Goal: Transaction & Acquisition: Purchase product/service

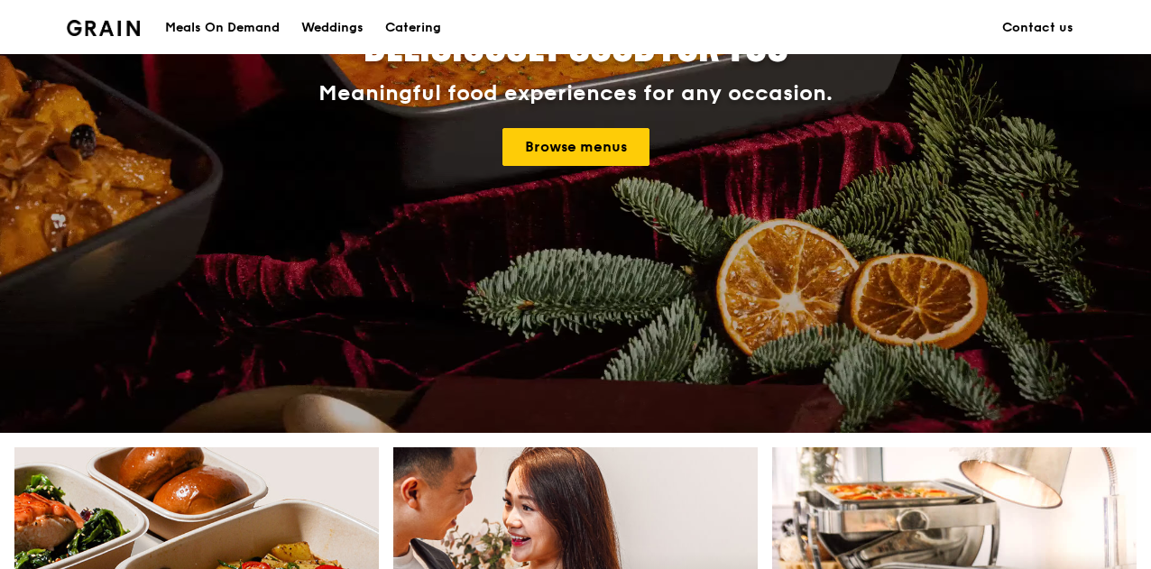
scroll to position [291, 0]
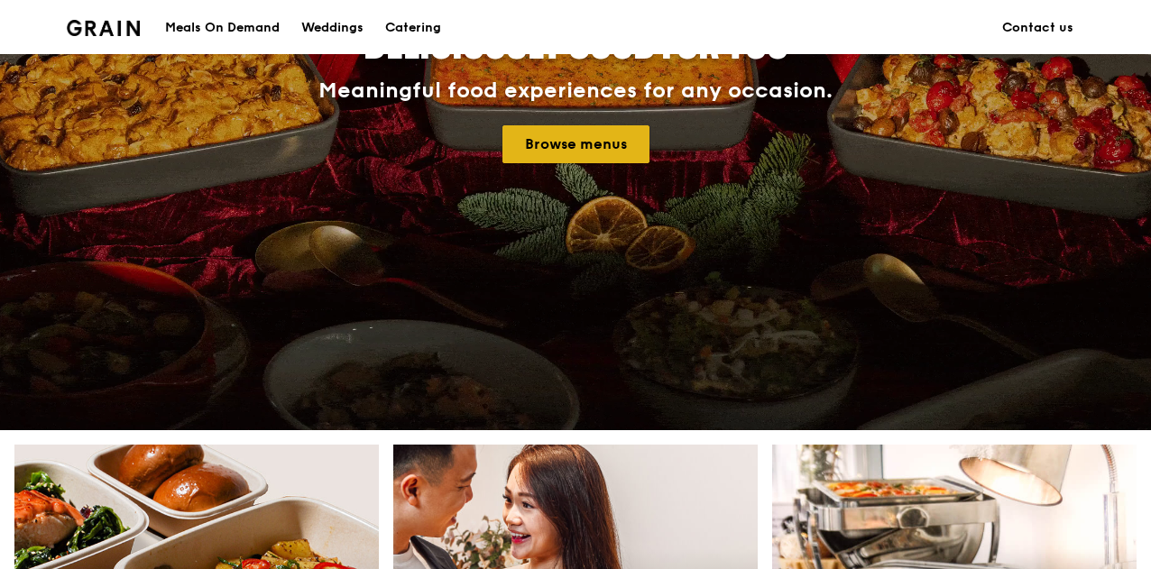
click at [549, 133] on link "Browse menus" at bounding box center [576, 144] width 147 height 38
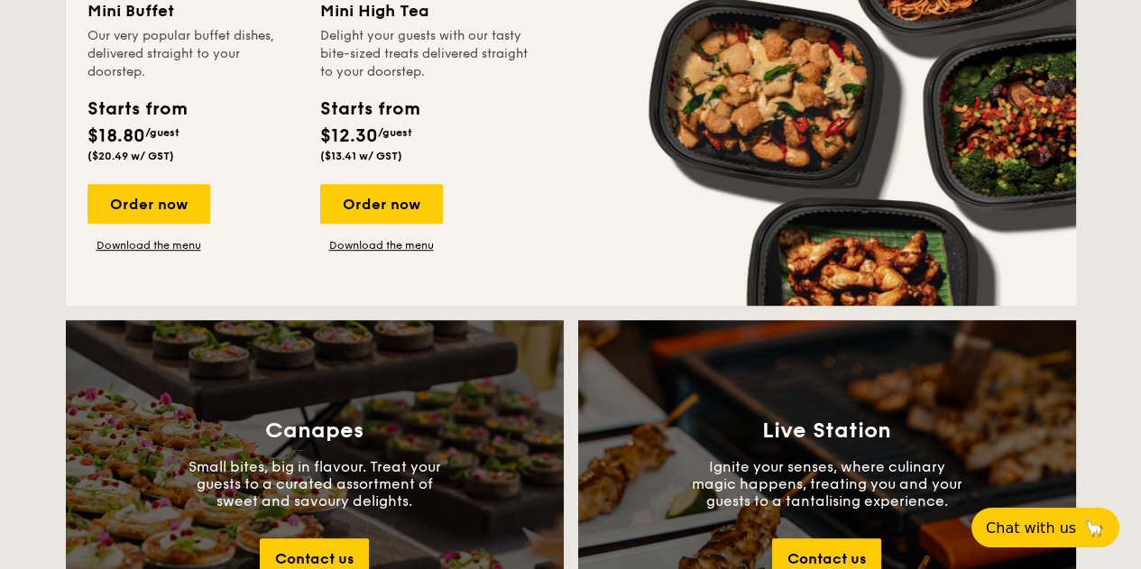
scroll to position [1660, 0]
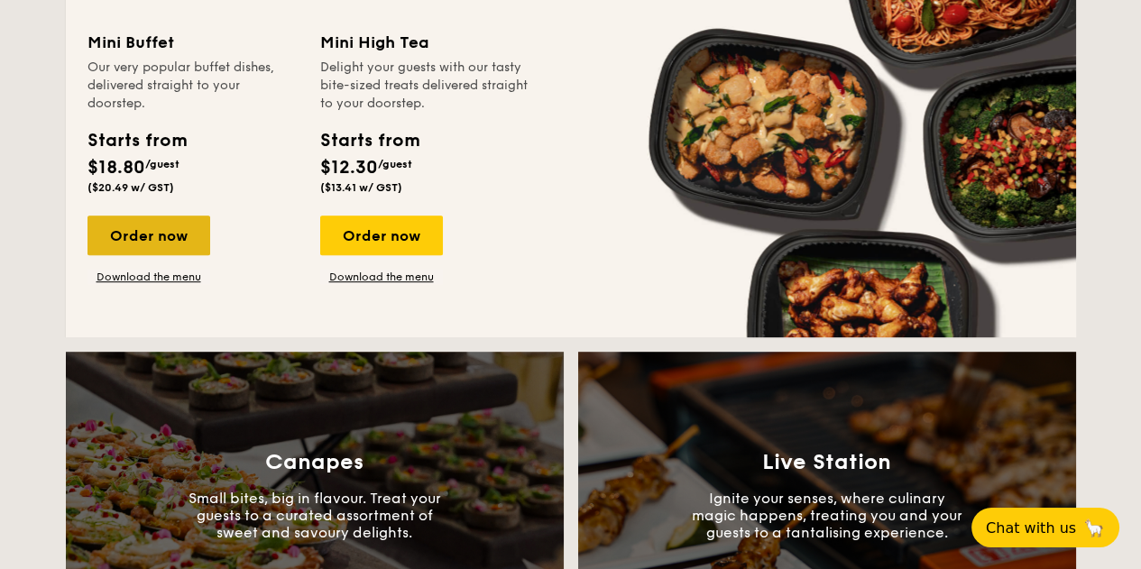
click at [163, 230] on div "Order now" at bounding box center [149, 236] width 123 height 40
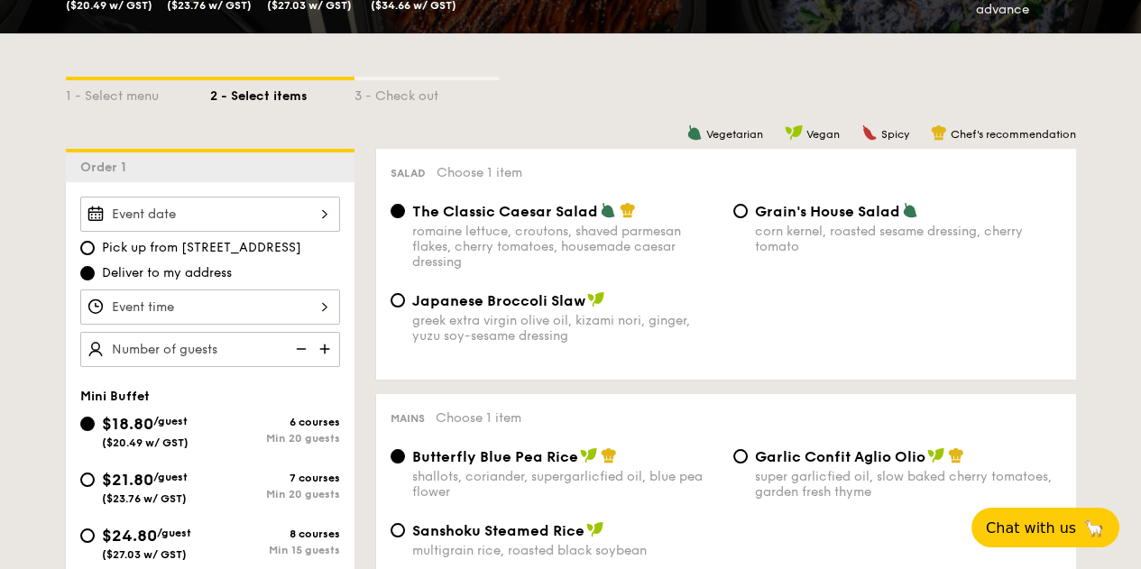
scroll to position [364, 0]
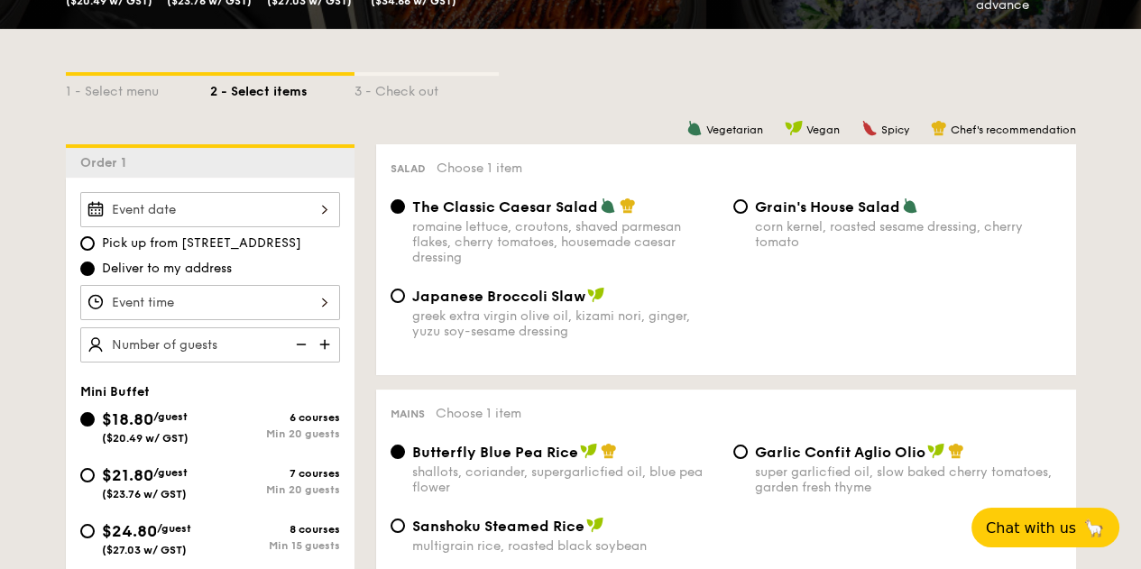
click at [328, 338] on img at bounding box center [326, 345] width 27 height 34
type input "20 guests"
click at [302, 340] on img at bounding box center [299, 345] width 27 height 34
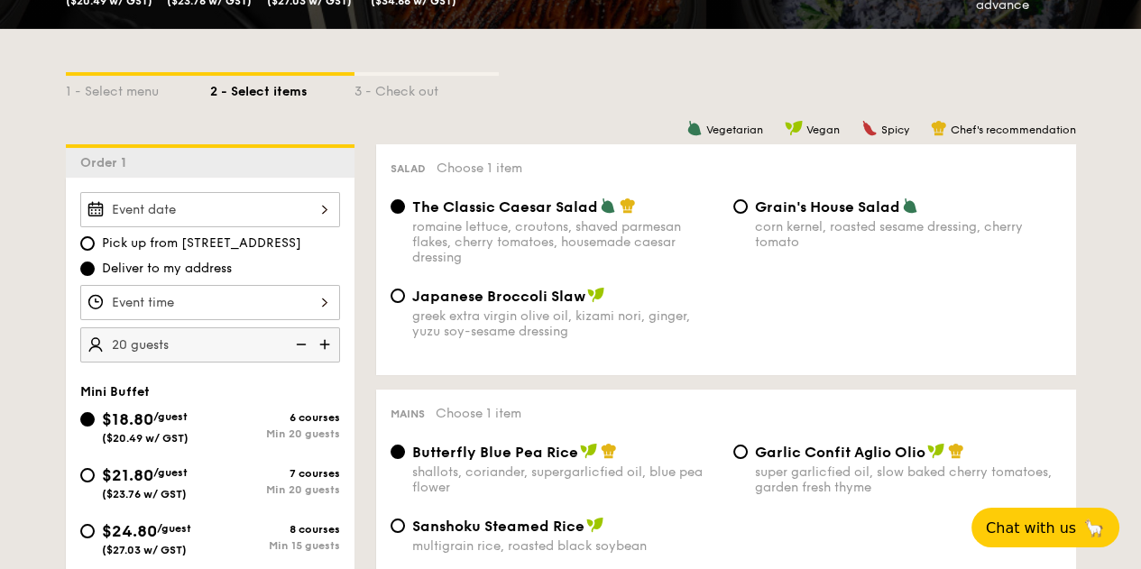
click at [302, 340] on img at bounding box center [299, 345] width 27 height 34
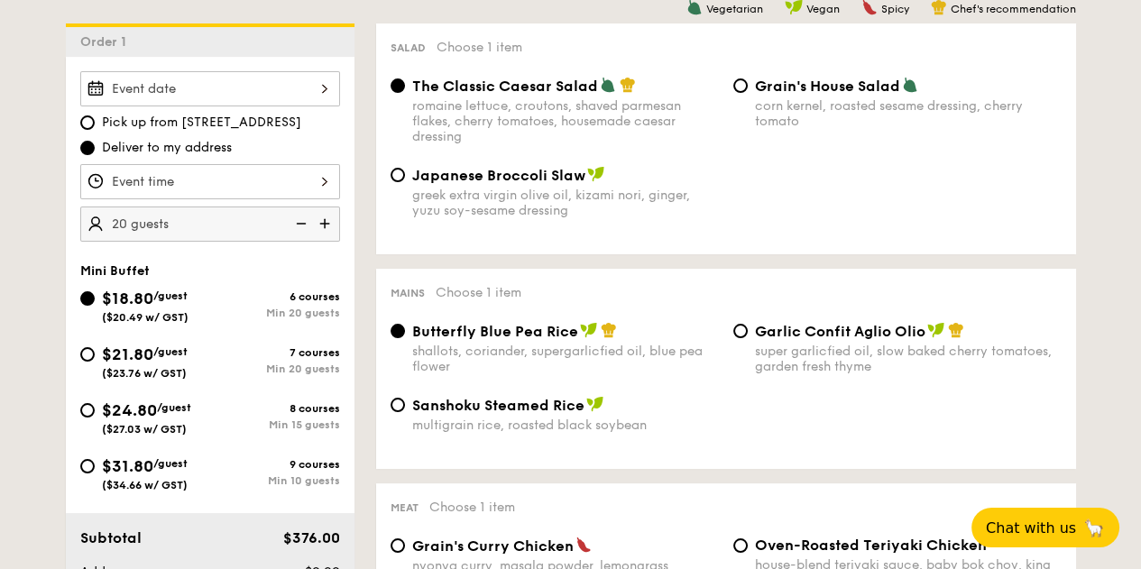
scroll to position [486, 0]
click at [94, 466] on div "$31.80 /guest ($34.66 w/ GST)" at bounding box center [145, 472] width 130 height 38
click at [94, 466] on input "$31.80 /guest ($34.66 w/ GST) 9 courses Min 10 guests" at bounding box center [87, 465] width 14 height 14
radio input "true"
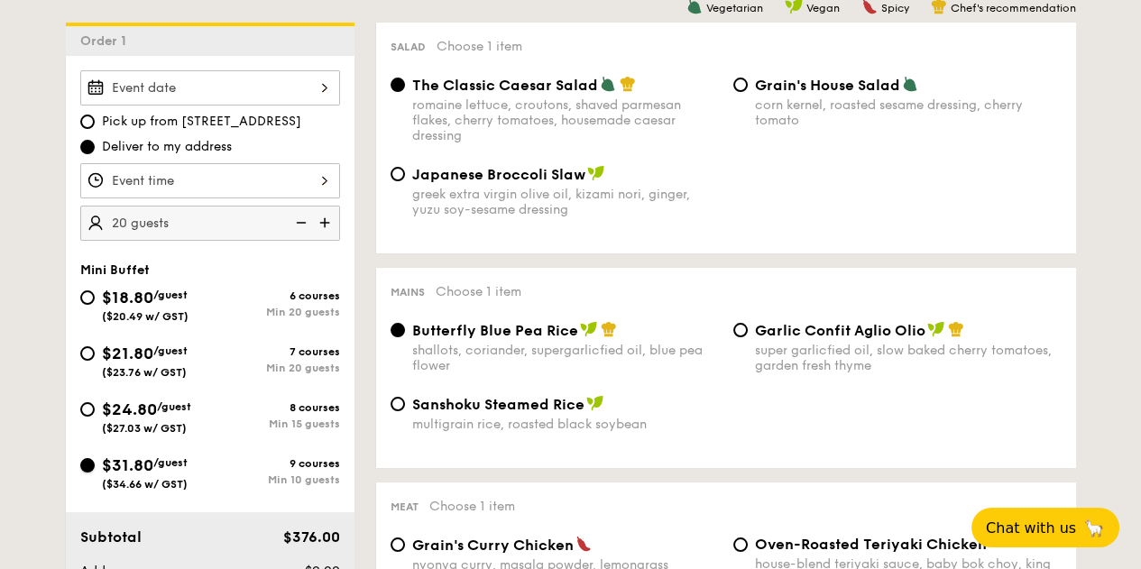
radio input "true"
radio input "false"
radio input "true"
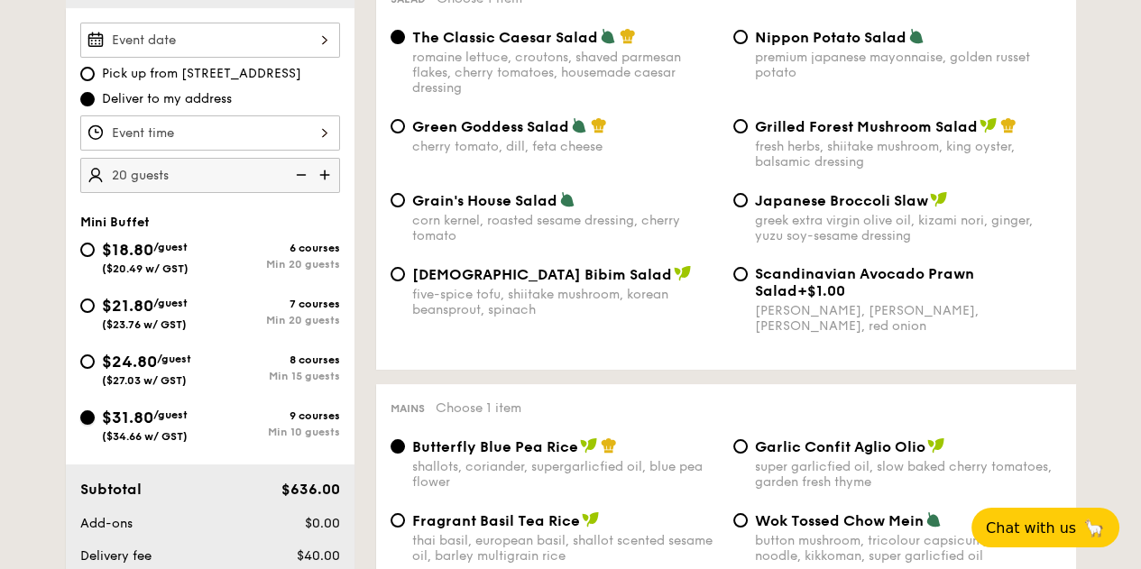
scroll to position [536, 0]
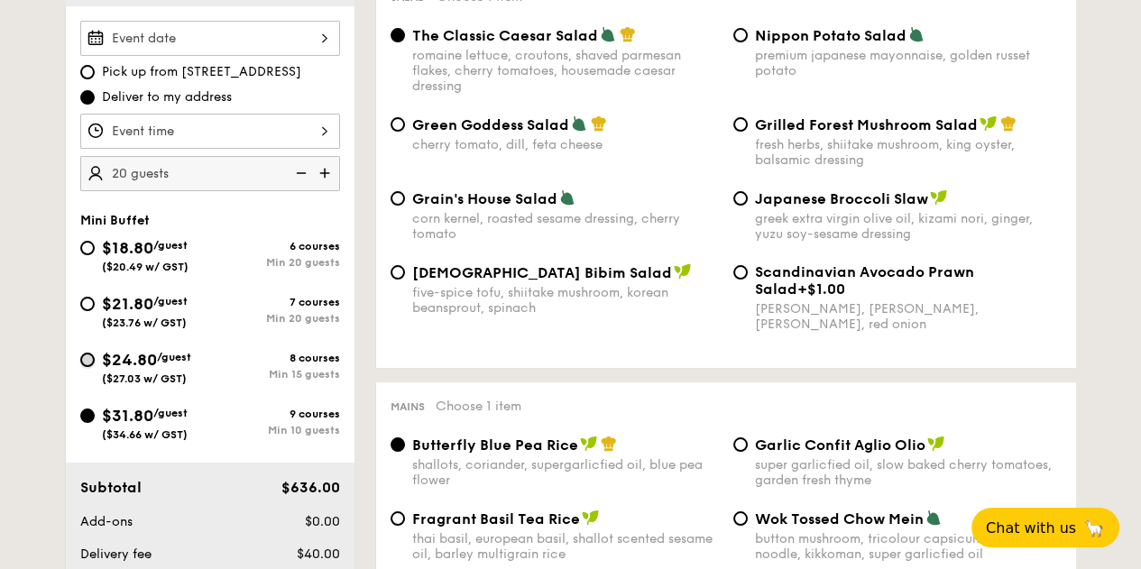
click at [85, 358] on input "$24.80 /guest ($27.03 w/ GST) 8 courses Min 15 guests" at bounding box center [87, 360] width 14 height 14
radio input "true"
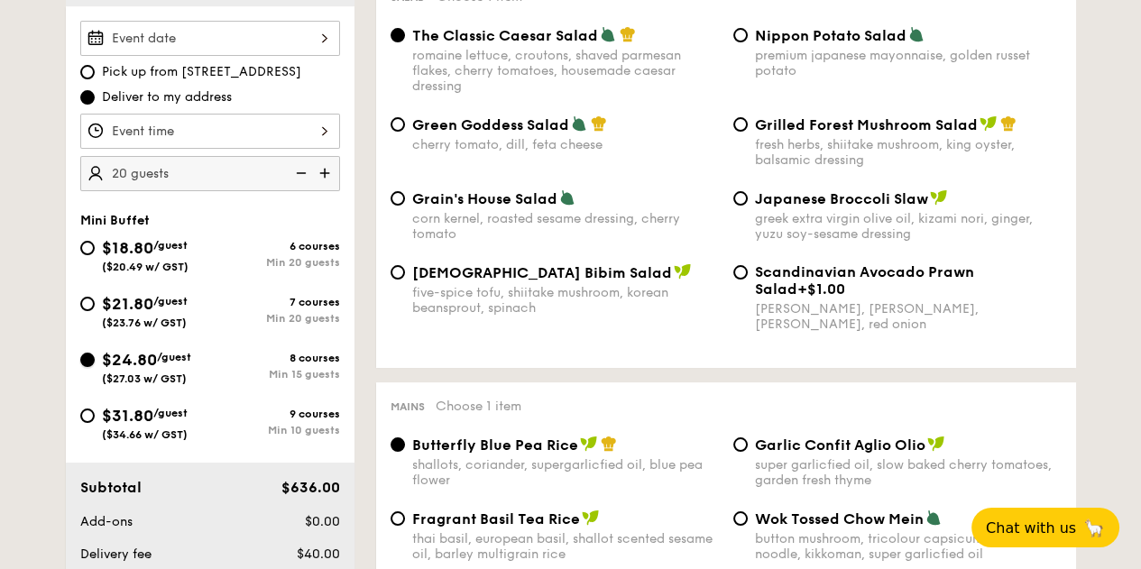
radio input "true"
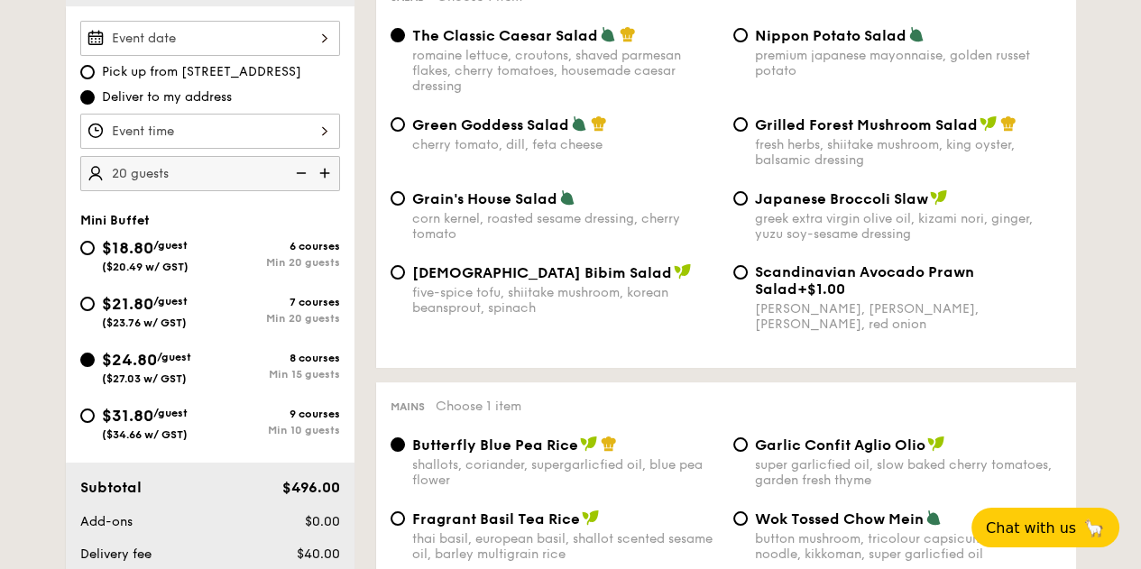
click at [307, 169] on img at bounding box center [299, 173] width 27 height 34
click at [230, 180] on input "15" at bounding box center [210, 173] width 260 height 35
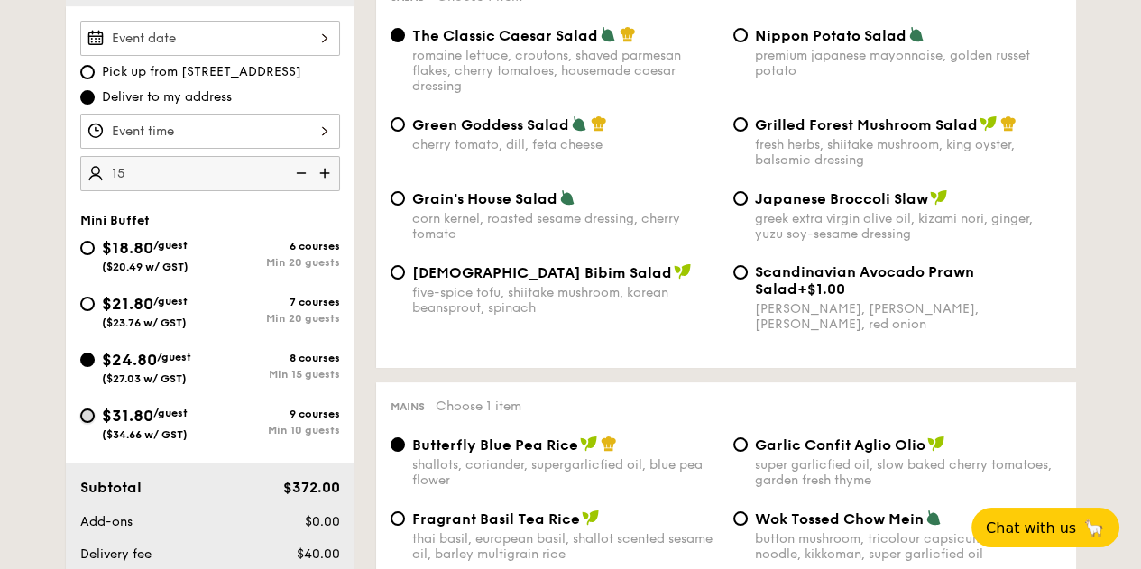
type input "15 guests"
click at [86, 410] on input "$31.80 /guest ($34.66 w/ GST) 9 courses Min 10 guests" at bounding box center [87, 416] width 14 height 14
radio input "true"
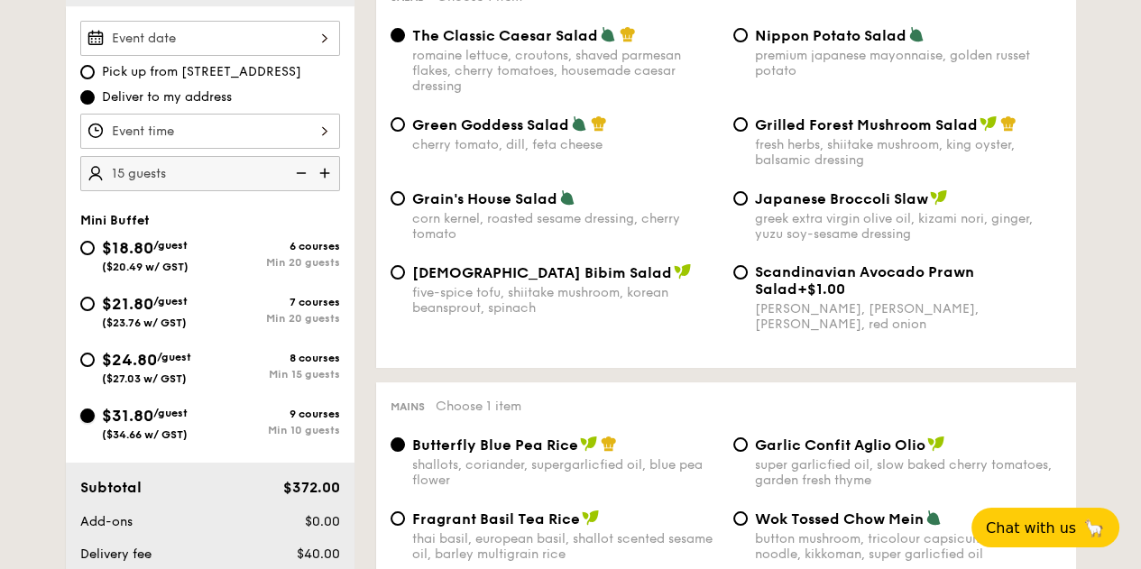
radio input "true"
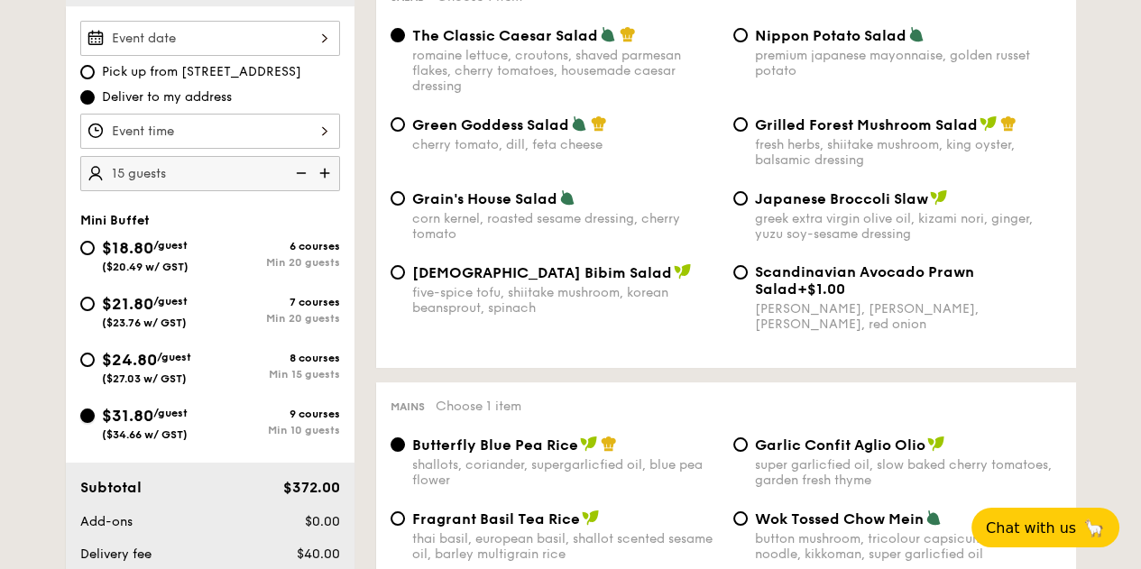
radio input "true"
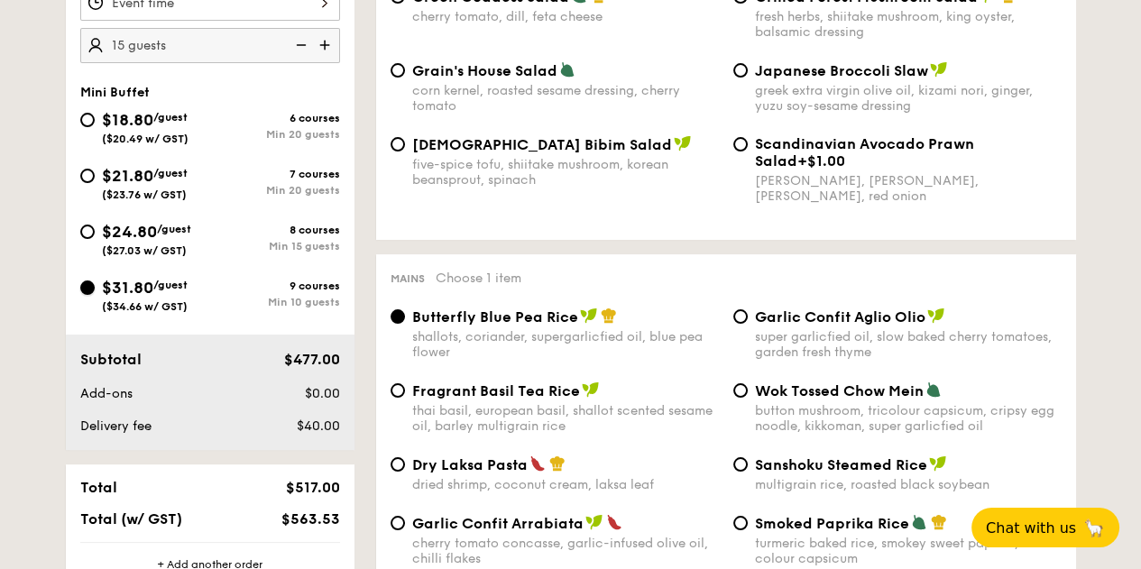
scroll to position [664, 0]
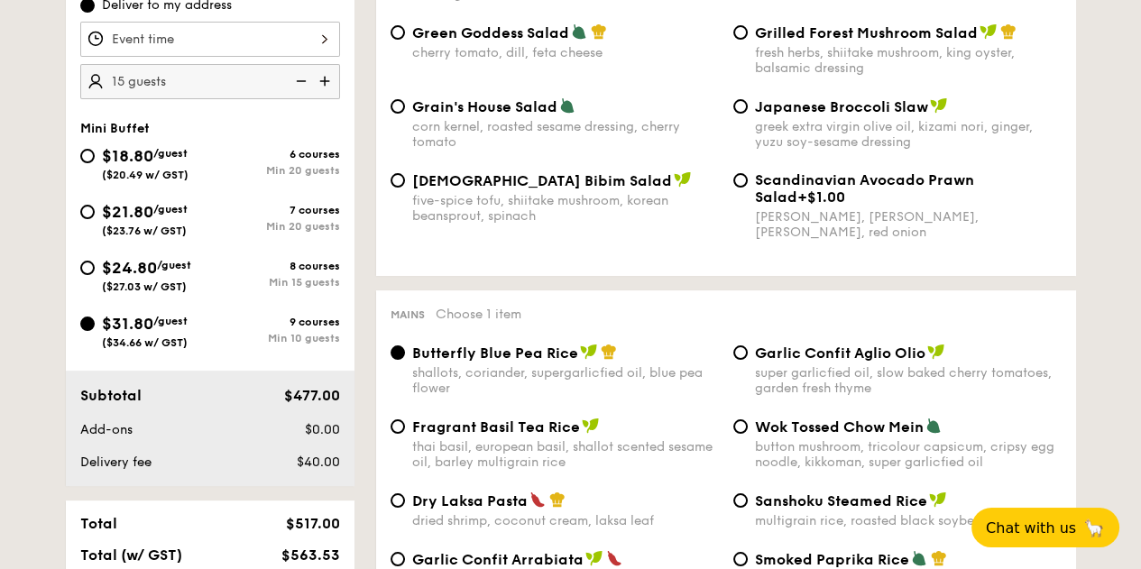
scroll to position [599, 0]
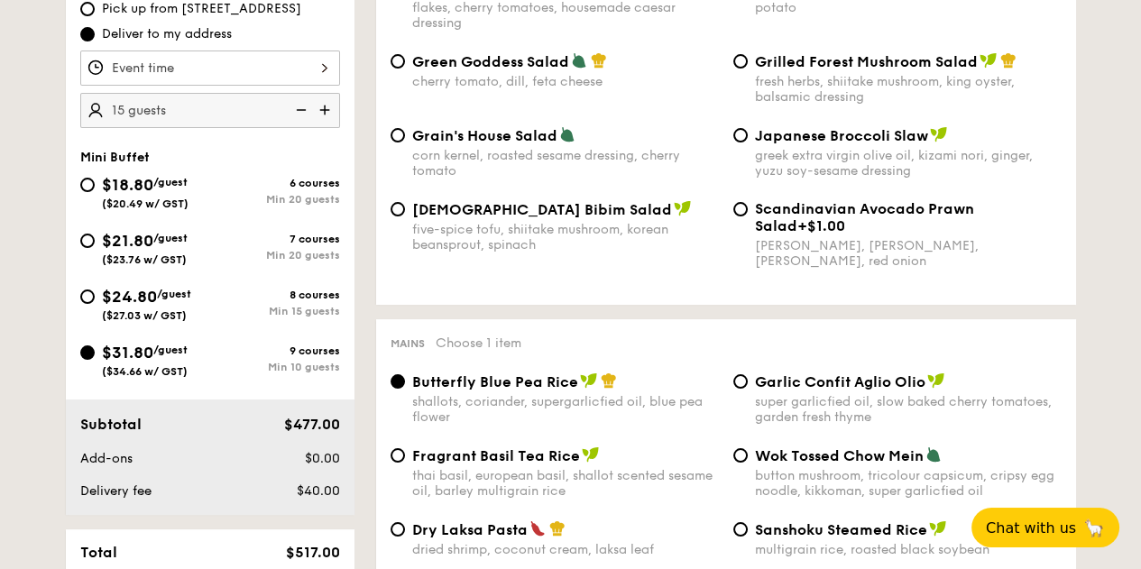
click at [204, 263] on div "$21.80 /guest ($23.76 w/ GST)" at bounding box center [145, 247] width 130 height 38
click at [95, 248] on input "$21.80 /guest ($23.76 w/ GST) 7 courses Min 20 guests" at bounding box center [87, 241] width 14 height 14
radio input "true"
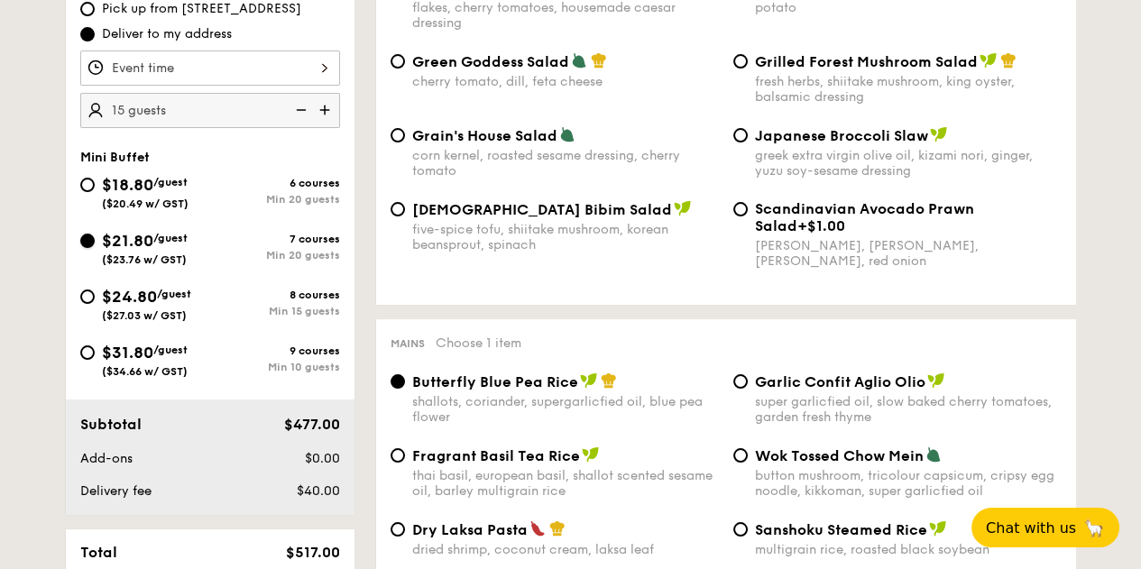
radio input "true"
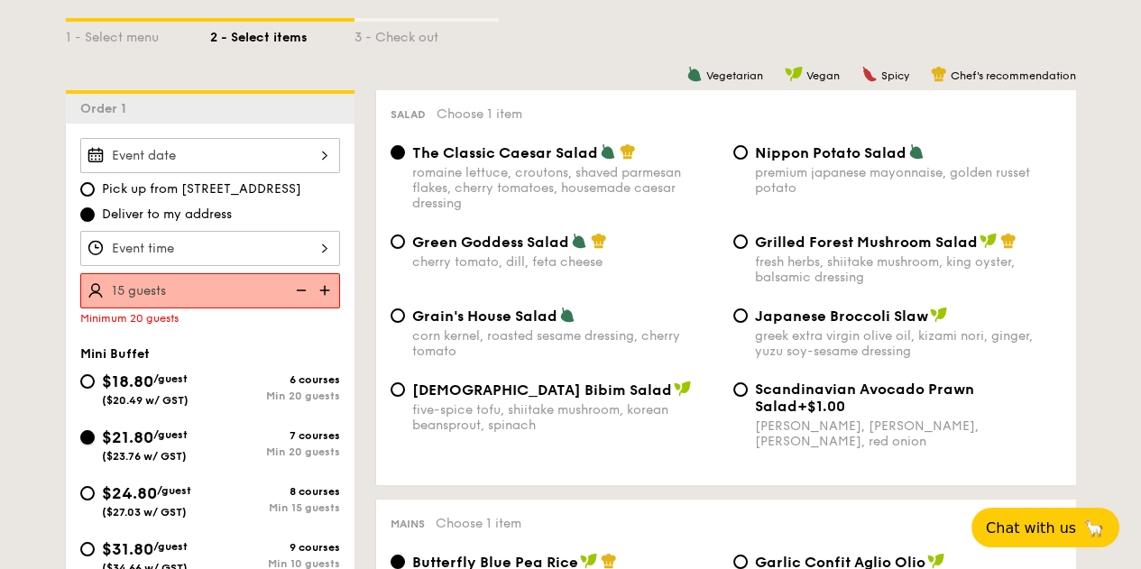
scroll to position [383, 0]
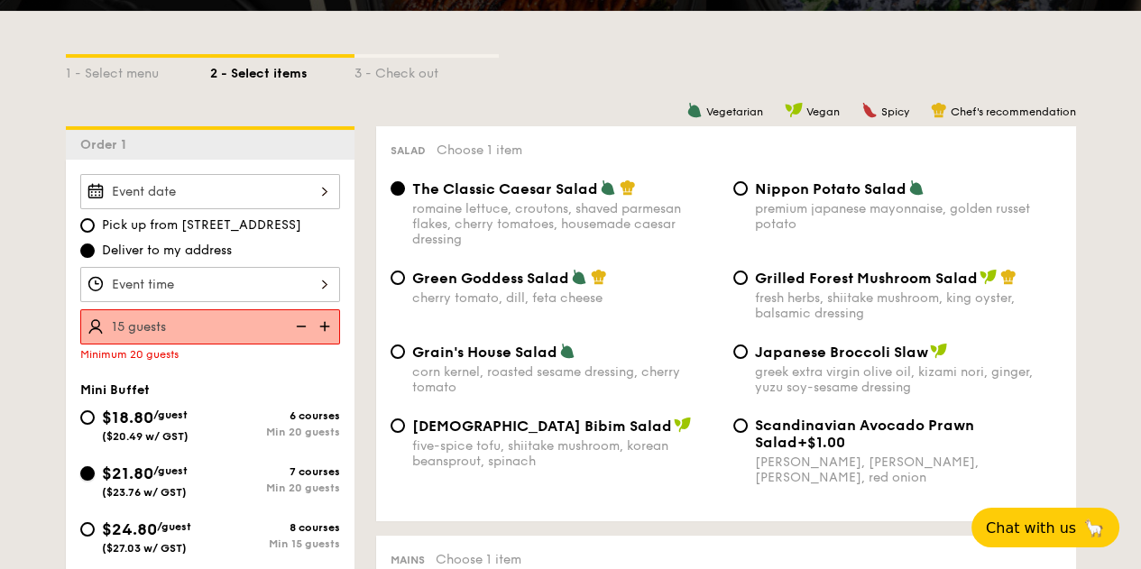
scroll to position [1660, 0]
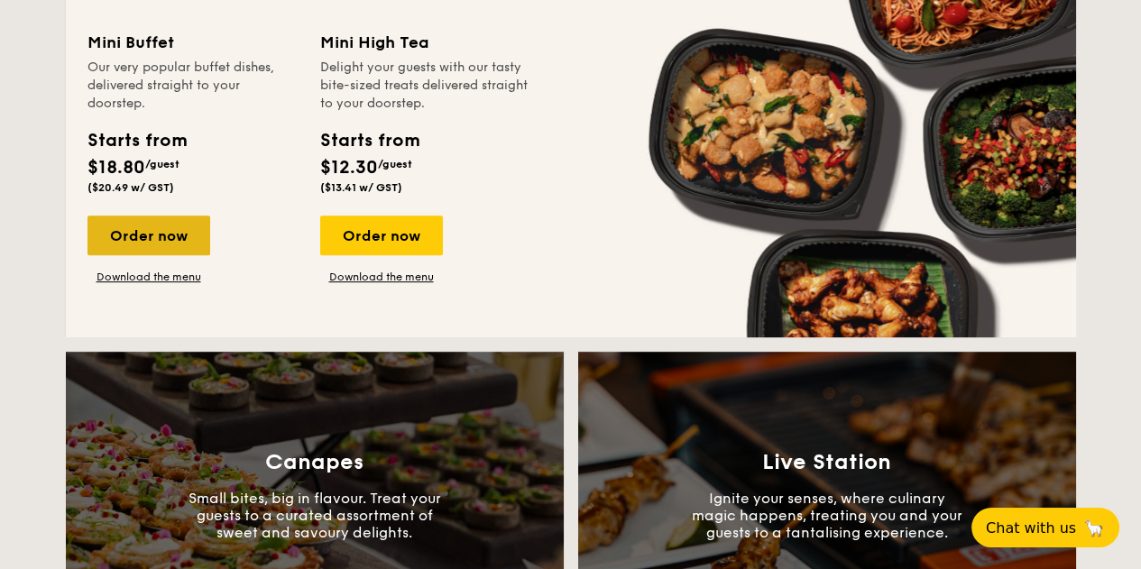
click at [159, 227] on div "Order now" at bounding box center [149, 236] width 123 height 40
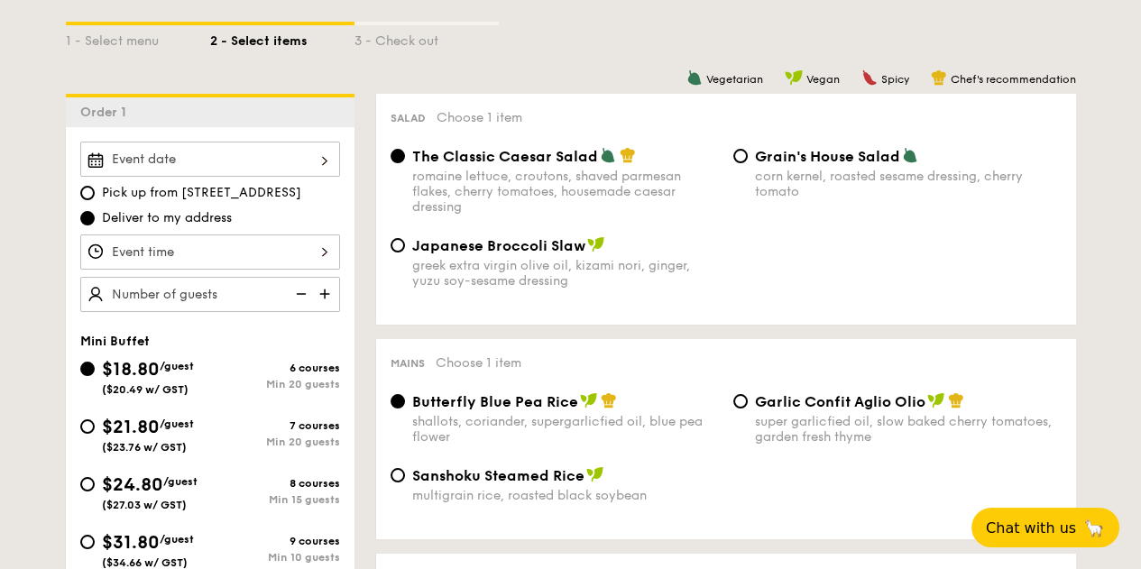
scroll to position [527, 0]
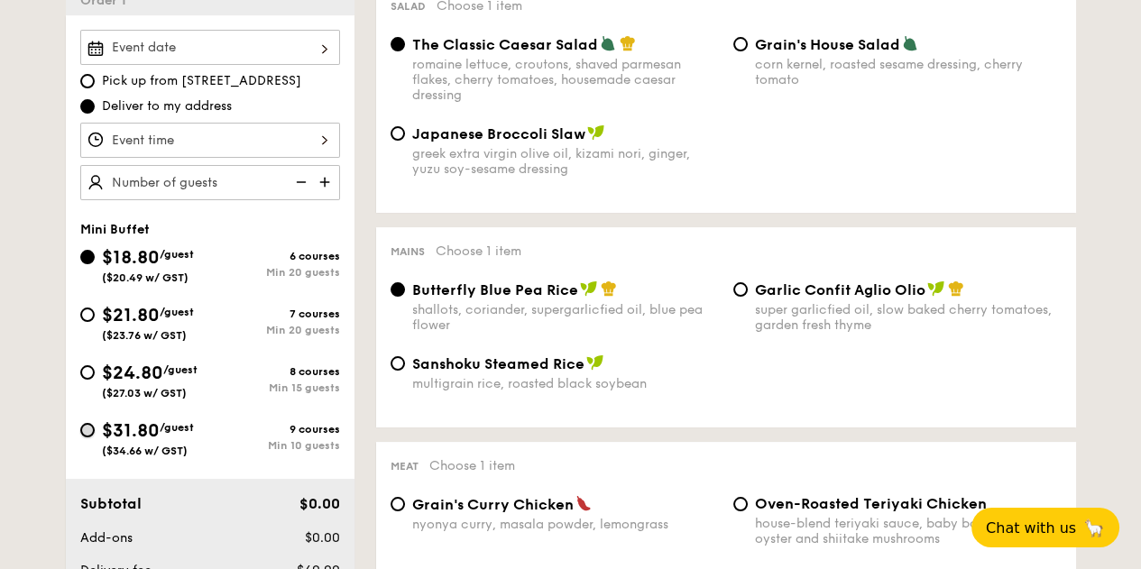
click at [88, 434] on input "$31.80 /guest ($34.66 w/ GST) 9 courses Min 10 guests" at bounding box center [87, 430] width 14 height 14
radio input "true"
radio input "false"
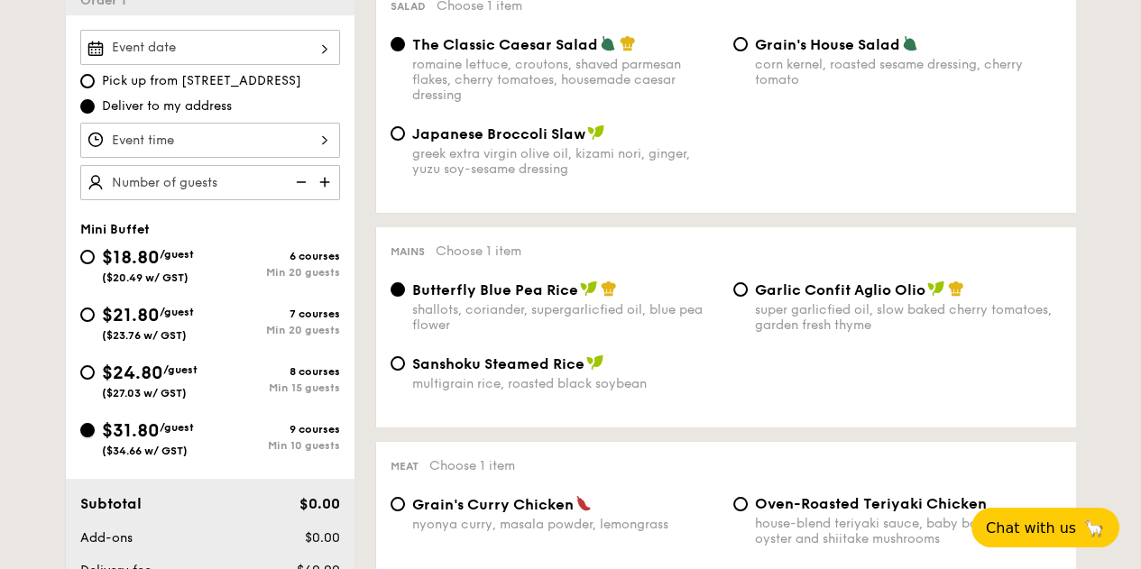
radio input "true"
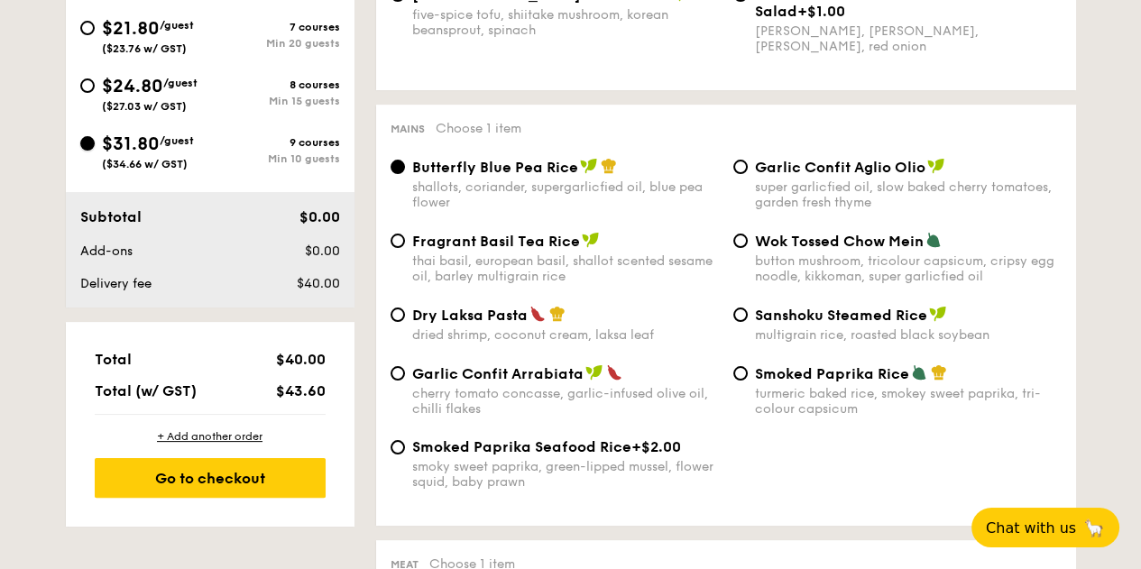
scroll to position [816, 0]
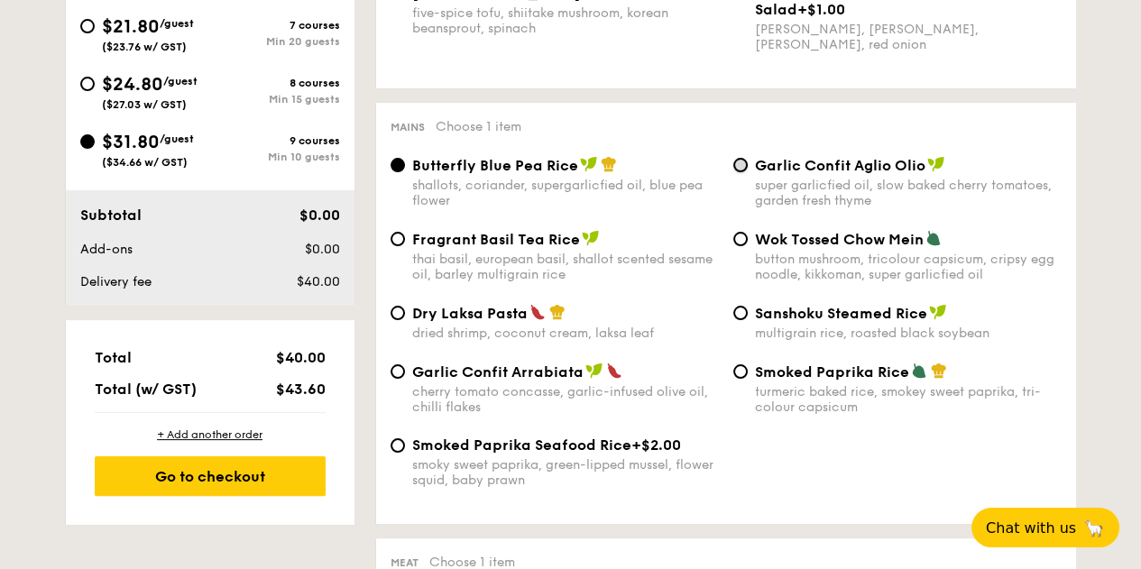
click at [735, 171] on input "Garlic Confit Aglio Olio super garlicfied oil, slow baked cherry tomatoes, gard…" at bounding box center [741, 165] width 14 height 14
radio input "true"
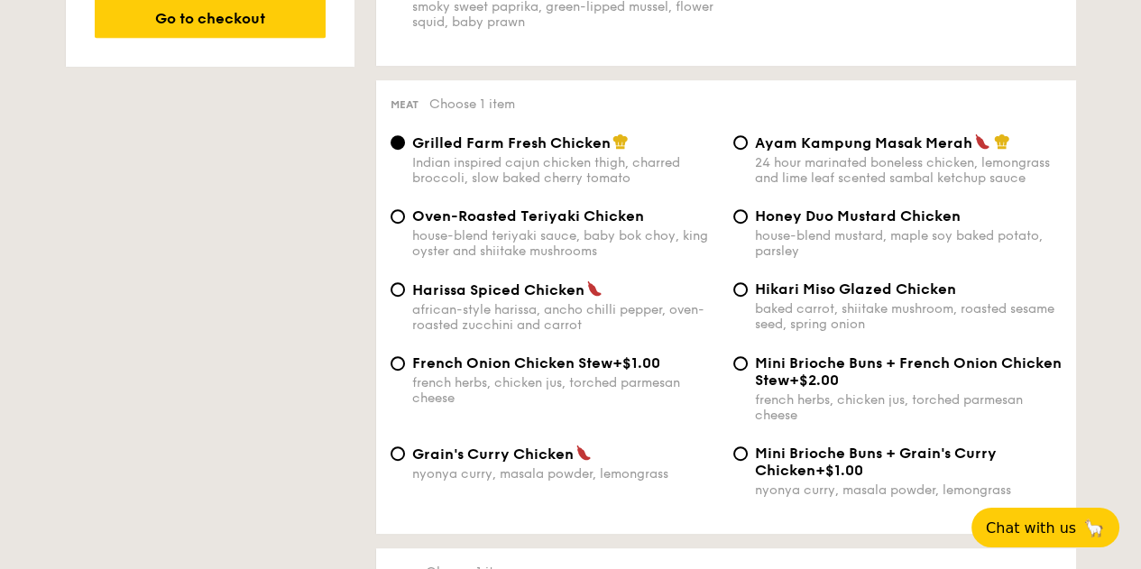
scroll to position [1276, 0]
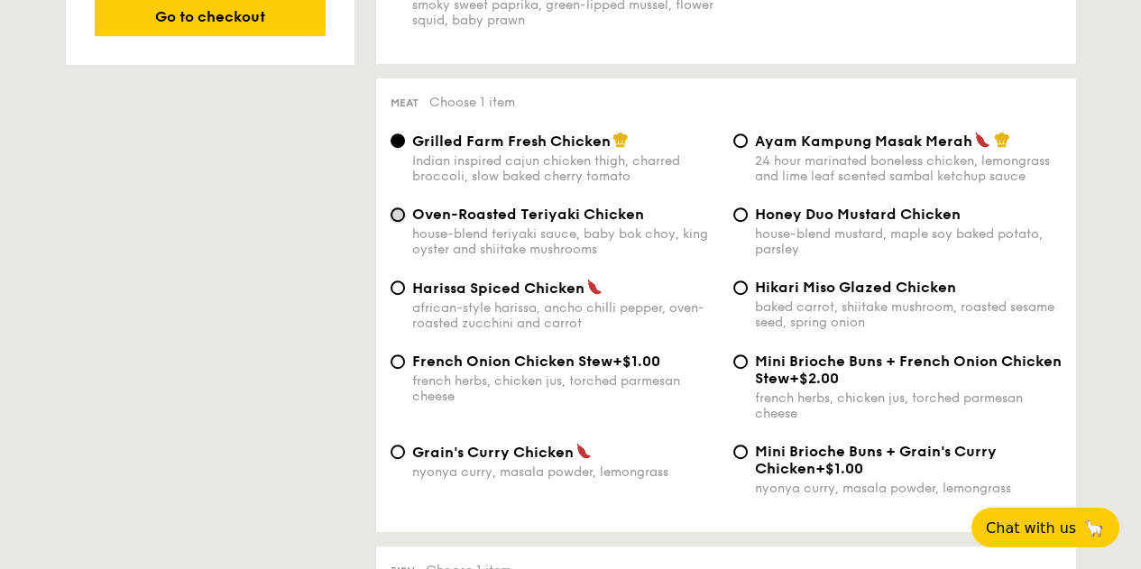
click at [394, 219] on input "Oven-Roasted Teriyaki Chicken house-blend teriyaki sauce, baby bok choy, king o…" at bounding box center [398, 215] width 14 height 14
radio input "true"
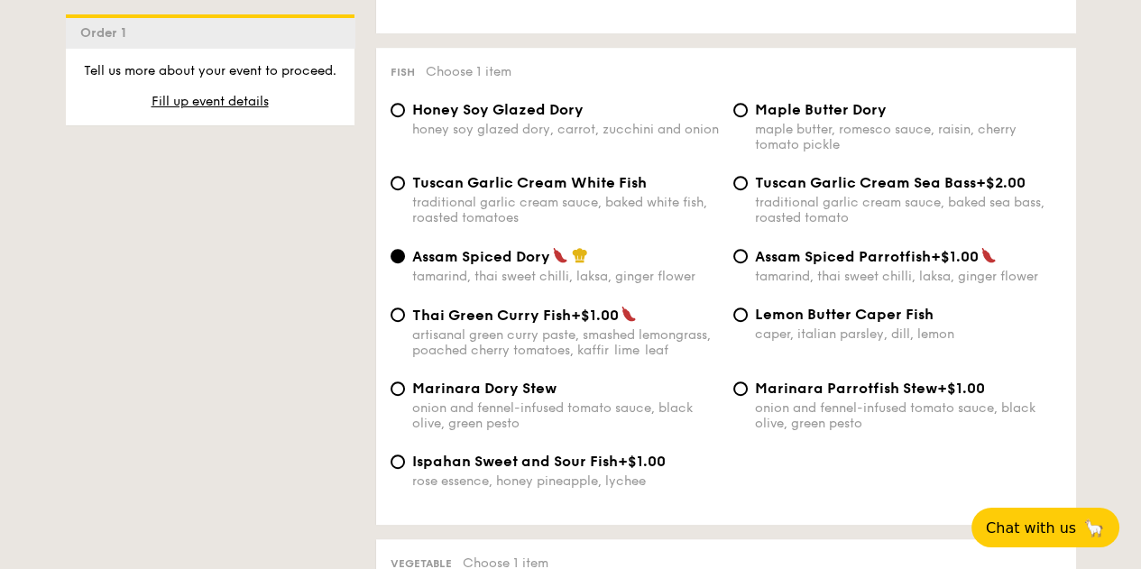
scroll to position [1776, 0]
click at [392, 188] on input "Tuscan Garlic Cream White Fish traditional garlic cream sauce, baked white fish…" at bounding box center [398, 182] width 14 height 14
radio input "true"
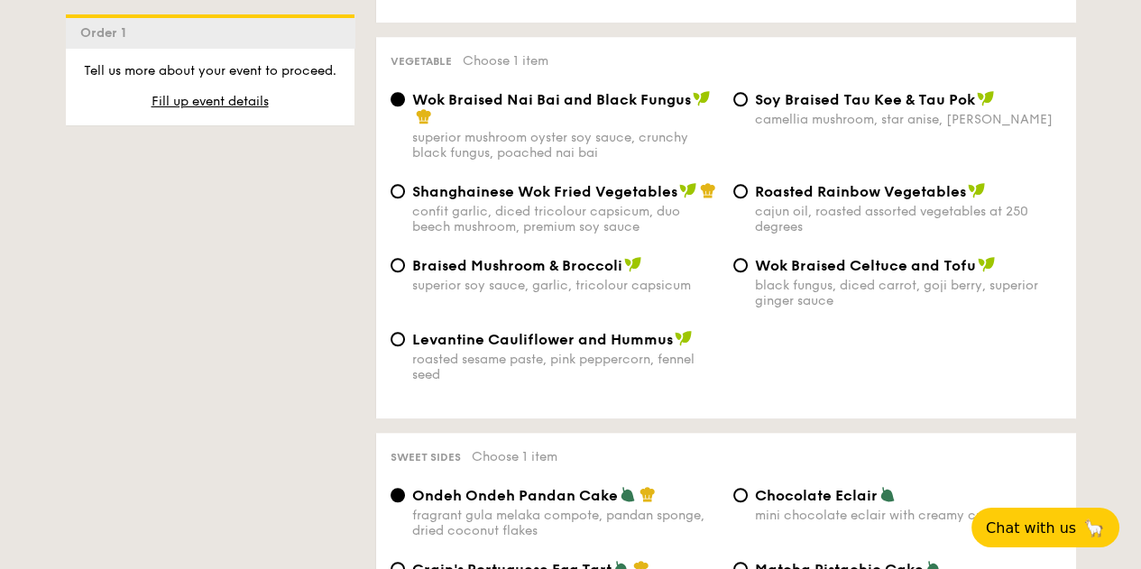
scroll to position [2274, 0]
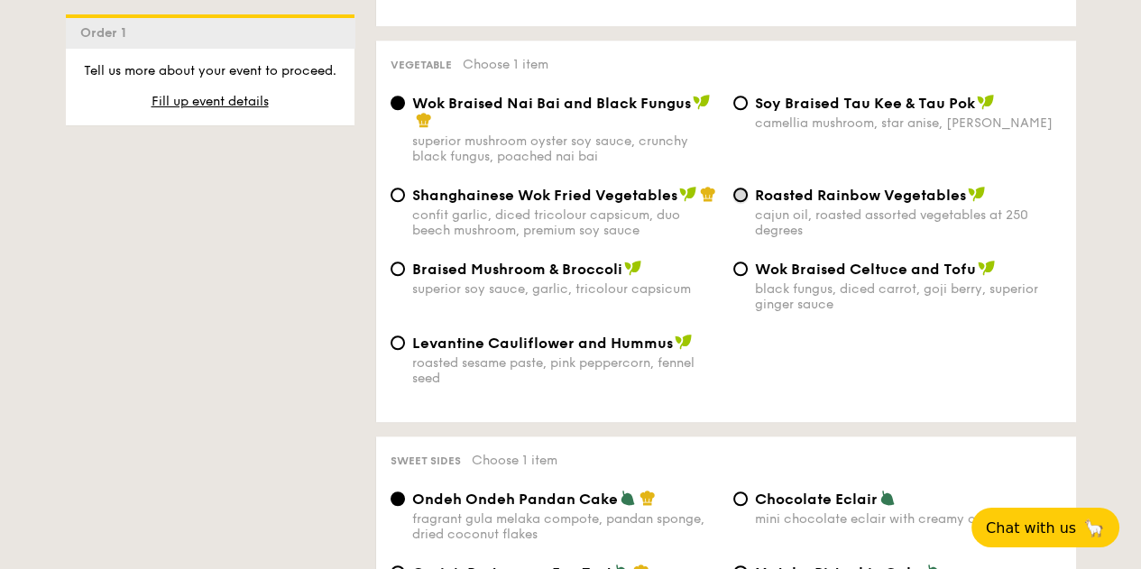
click at [736, 202] on input "Roasted Rainbow Vegetables cajun oil, roasted assorted vegetables at 250 degrees" at bounding box center [741, 195] width 14 height 14
radio input "true"
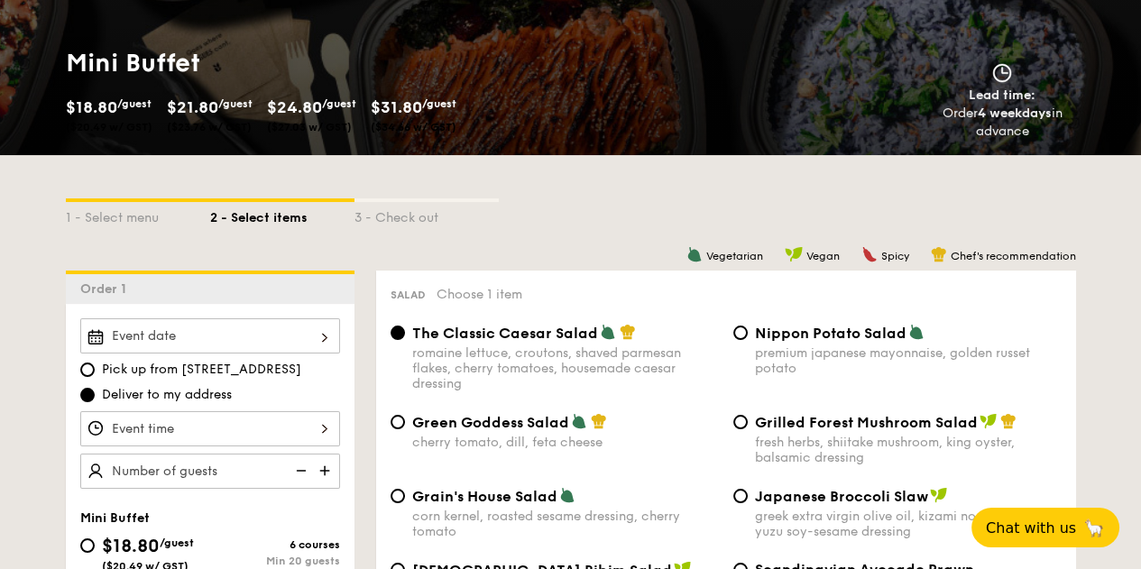
scroll to position [230, 0]
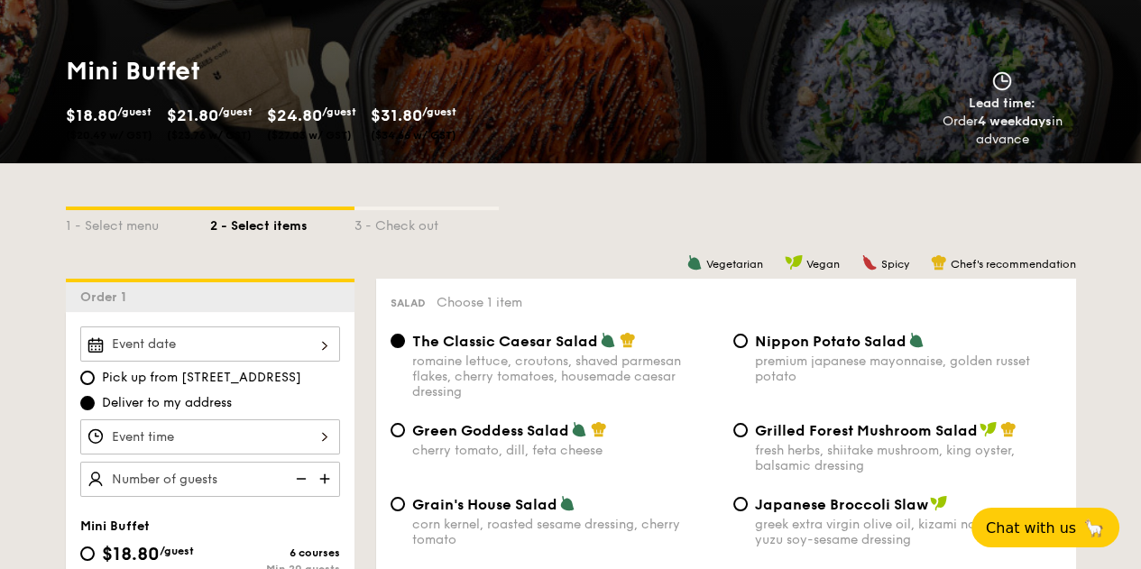
click at [285, 346] on div "2025 Aug [DATE] Tue Wed Thu Fri Sat Sun 1 2 3 4 5 6 7 8 9 10 11 12 13 14 15 16 …" at bounding box center [210, 344] width 260 height 35
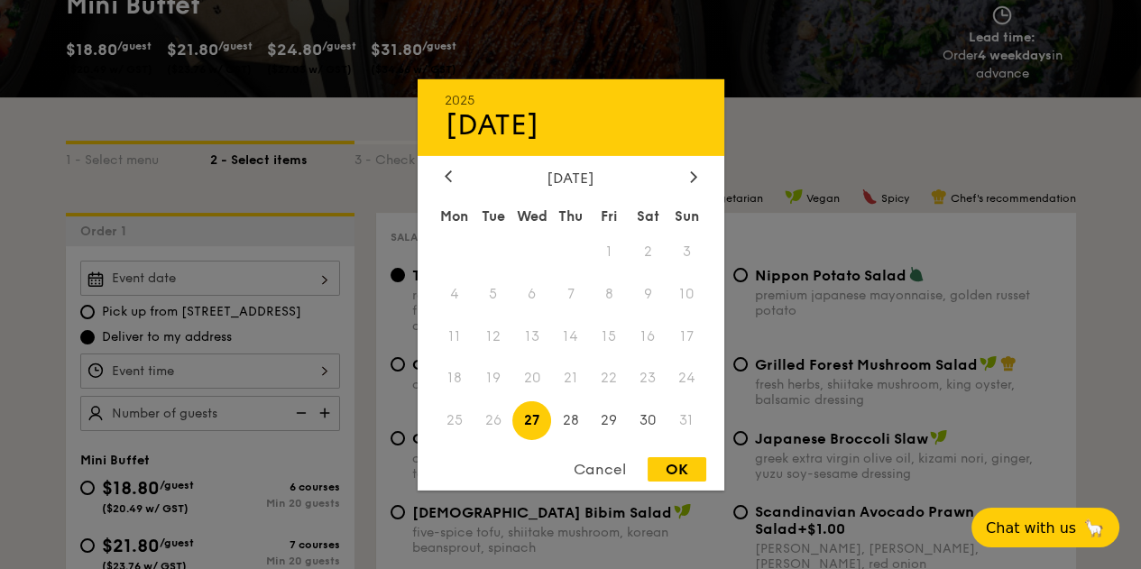
scroll to position [300, 0]
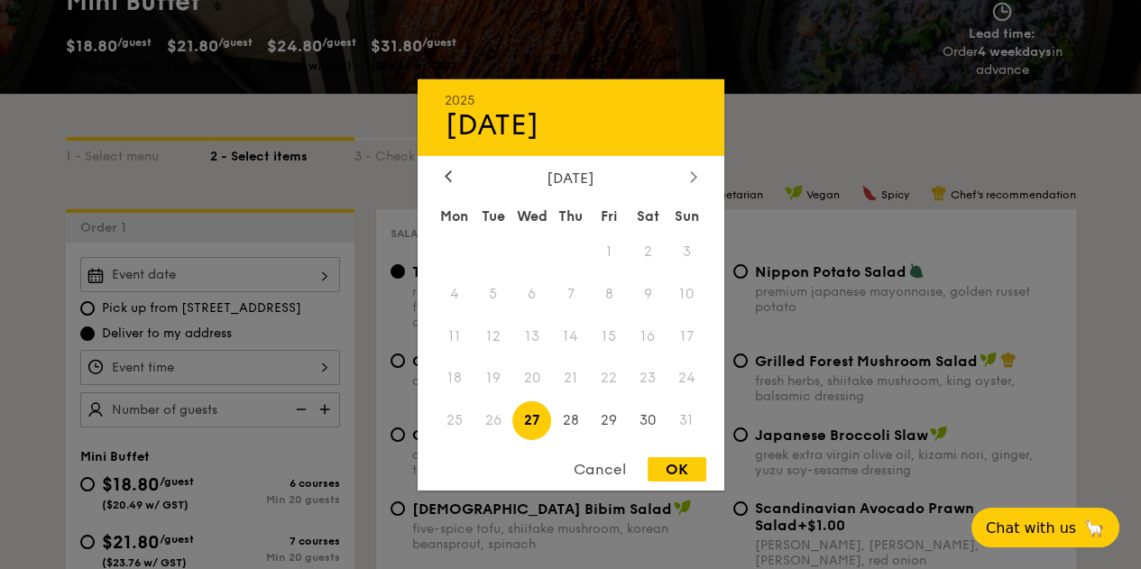
click at [690, 171] on icon at bounding box center [693, 177] width 7 height 12
click at [464, 248] on span "1" at bounding box center [455, 251] width 39 height 39
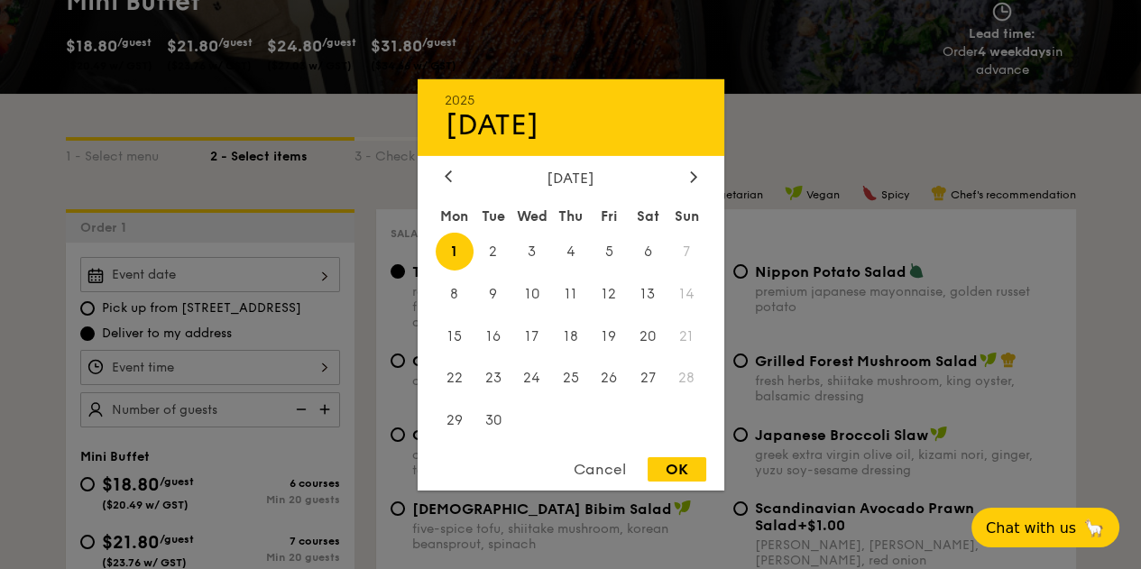
click at [670, 466] on div "OK" at bounding box center [677, 469] width 59 height 24
type input "[DATE]"
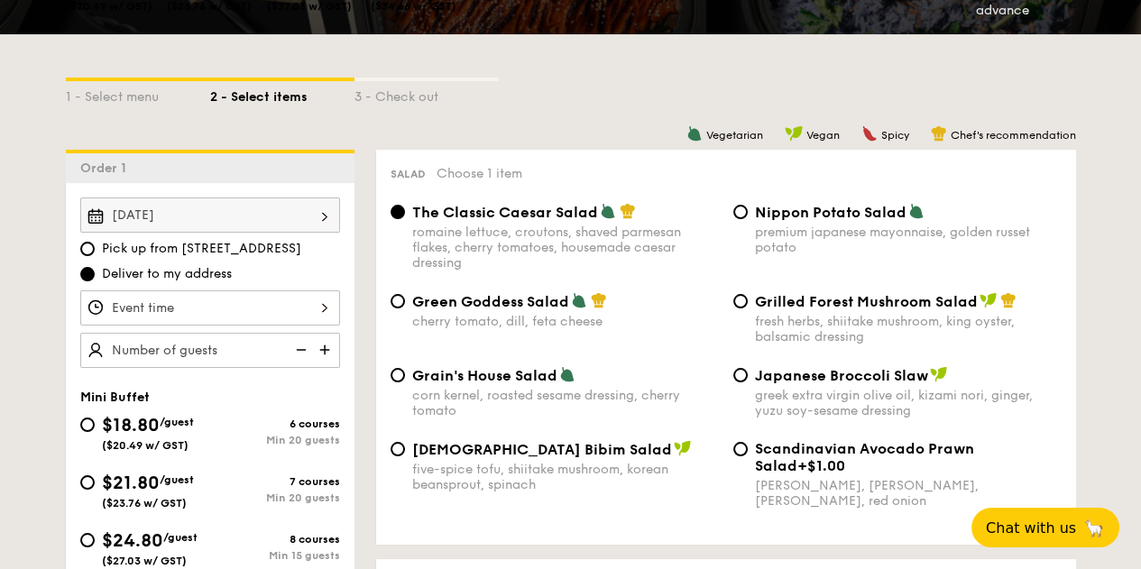
scroll to position [366, 0]
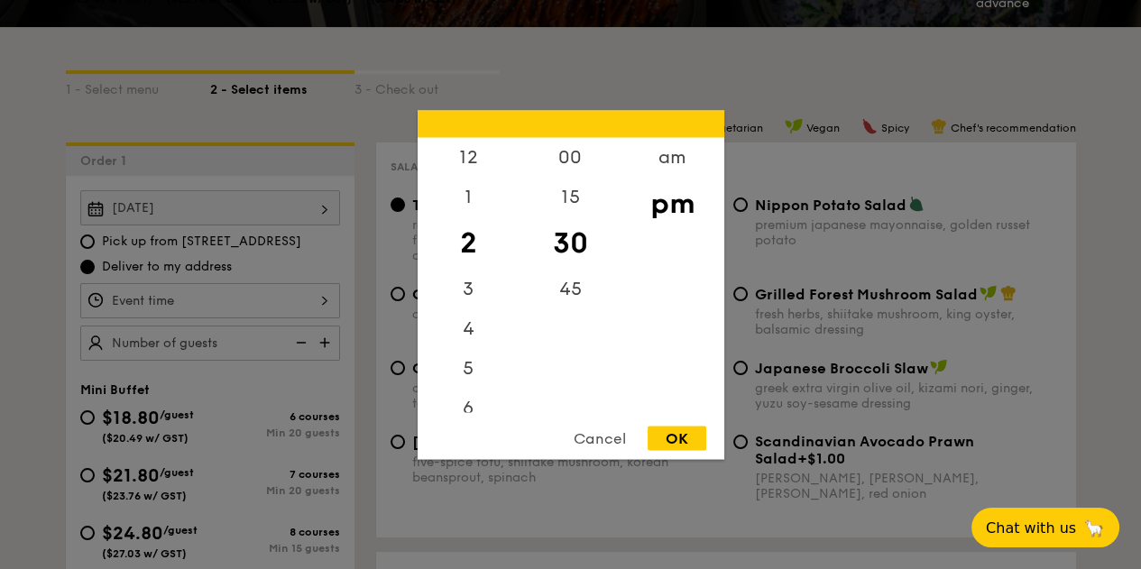
click at [248, 302] on div "12 1 2 3 4 5 6 7 8 9 10 11 00 15 30 45 am pm Cancel OK" at bounding box center [210, 300] width 260 height 35
click at [469, 153] on div "12" at bounding box center [469, 163] width 102 height 52
click at [475, 254] on div "2" at bounding box center [469, 255] width 102 height 52
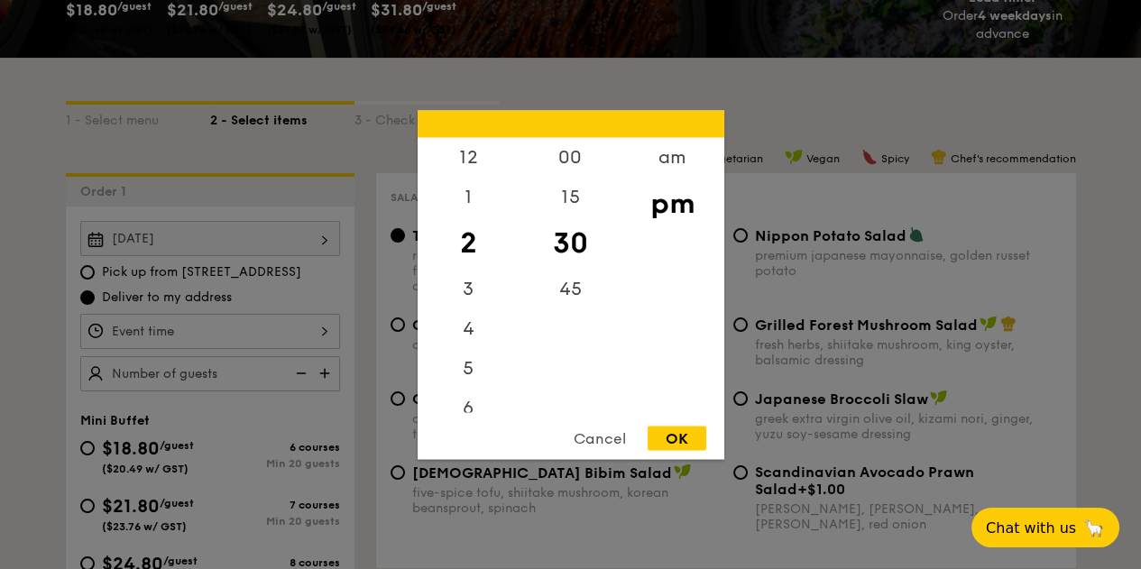
scroll to position [330, 0]
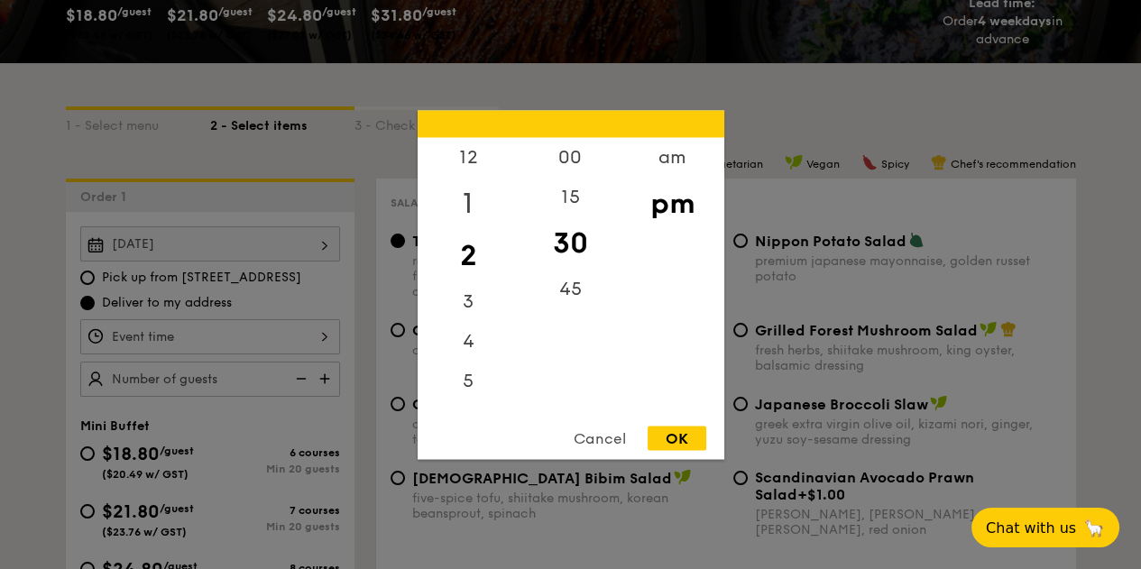
click at [470, 196] on div "1" at bounding box center [469, 203] width 102 height 52
click at [470, 158] on div "12" at bounding box center [469, 163] width 102 height 52
click at [678, 436] on div "OK" at bounding box center [677, 438] width 59 height 24
type input "12:30PM"
click at [274, 339] on div "12:30PM 12 1 2 3 4 5 6 7 8 9 10 11 00 15 30 45 am pm Cancel OK" at bounding box center [210, 336] width 260 height 35
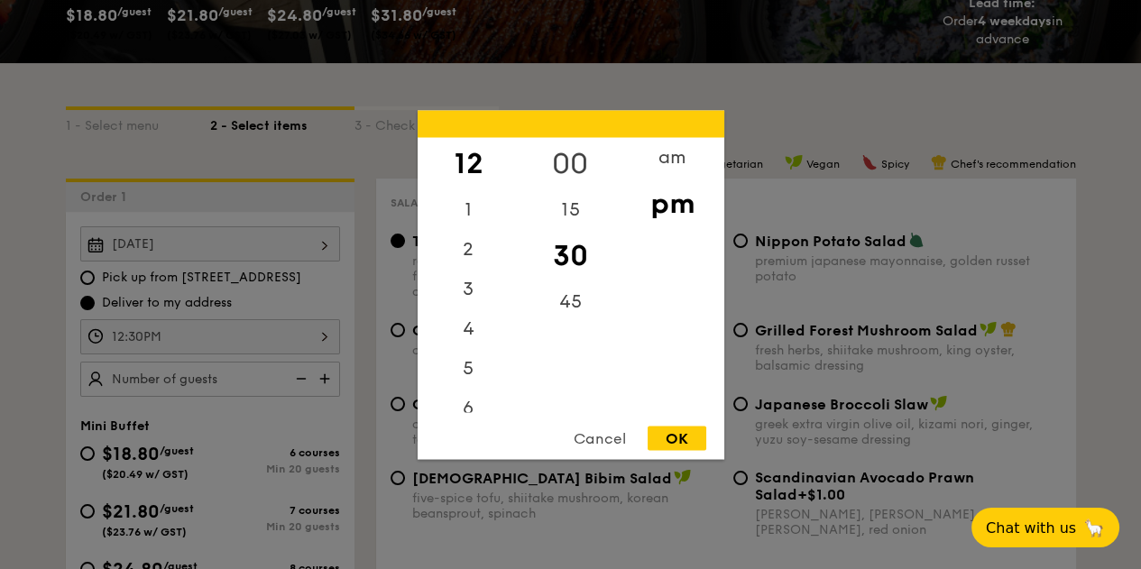
click at [573, 159] on div "00" at bounding box center [571, 163] width 102 height 52
click at [467, 221] on div "1" at bounding box center [469, 215] width 102 height 52
click at [466, 154] on div "12" at bounding box center [469, 163] width 102 height 52
click at [571, 248] on div "30" at bounding box center [571, 255] width 102 height 52
click at [680, 443] on div "OK" at bounding box center [677, 438] width 59 height 24
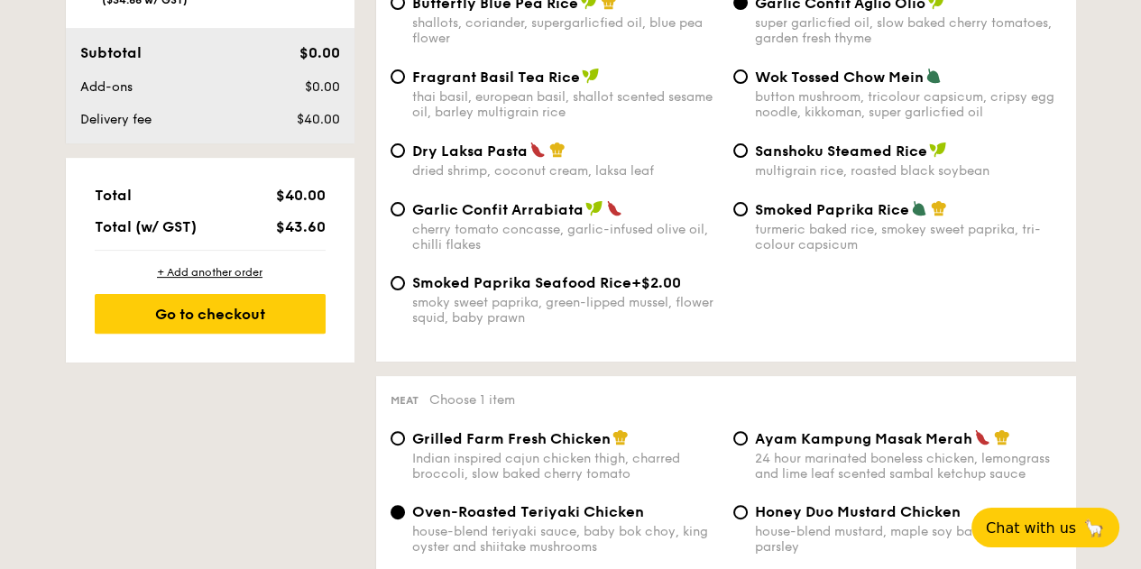
scroll to position [977, 0]
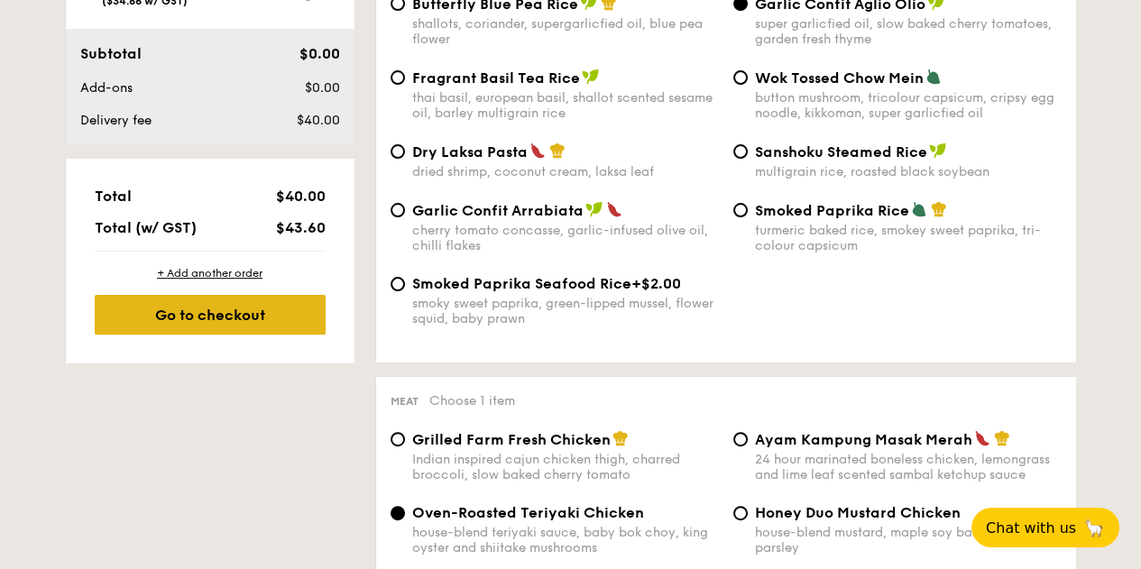
click at [288, 302] on div "Go to checkout" at bounding box center [210, 315] width 231 height 40
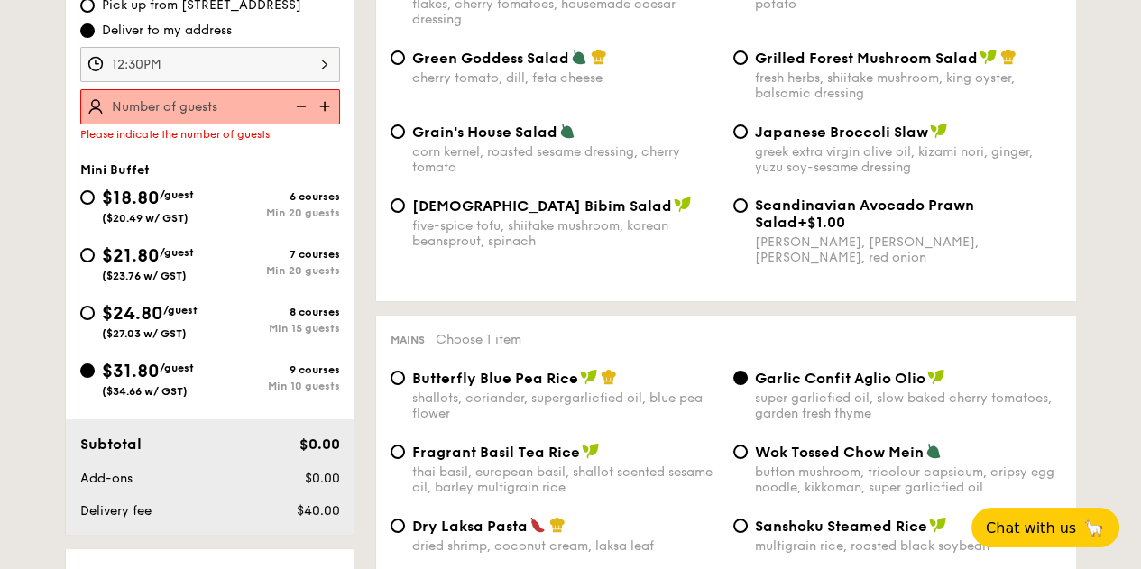
scroll to position [481, 0]
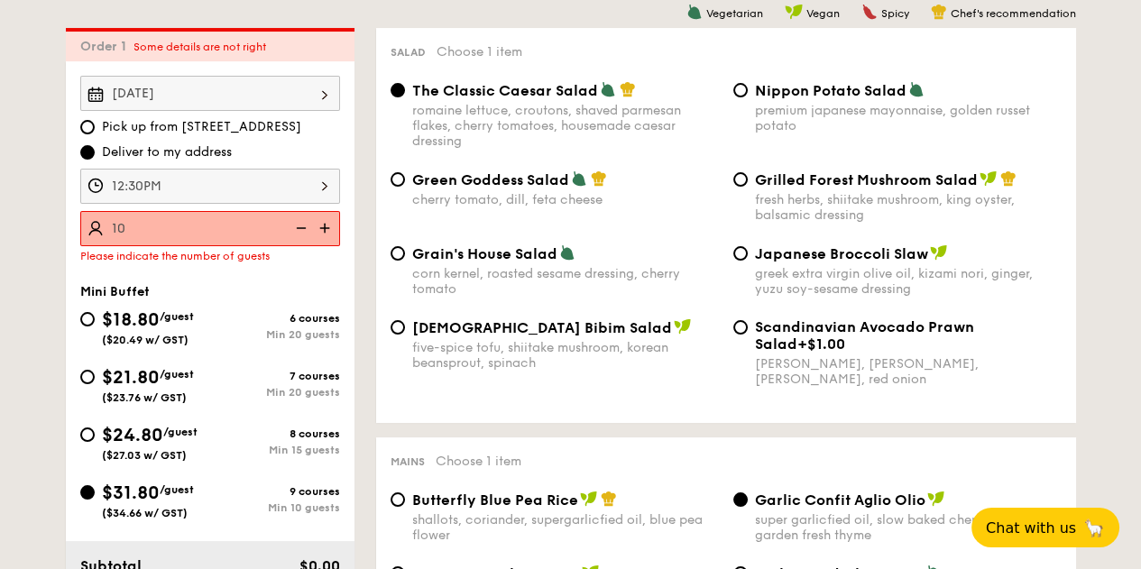
type input "10 guests"
click at [376, 295] on div "Salad Choose 1 item The Classic Caesar Salad romaine lettuce, croutons, shaved …" at bounding box center [726, 225] width 700 height 395
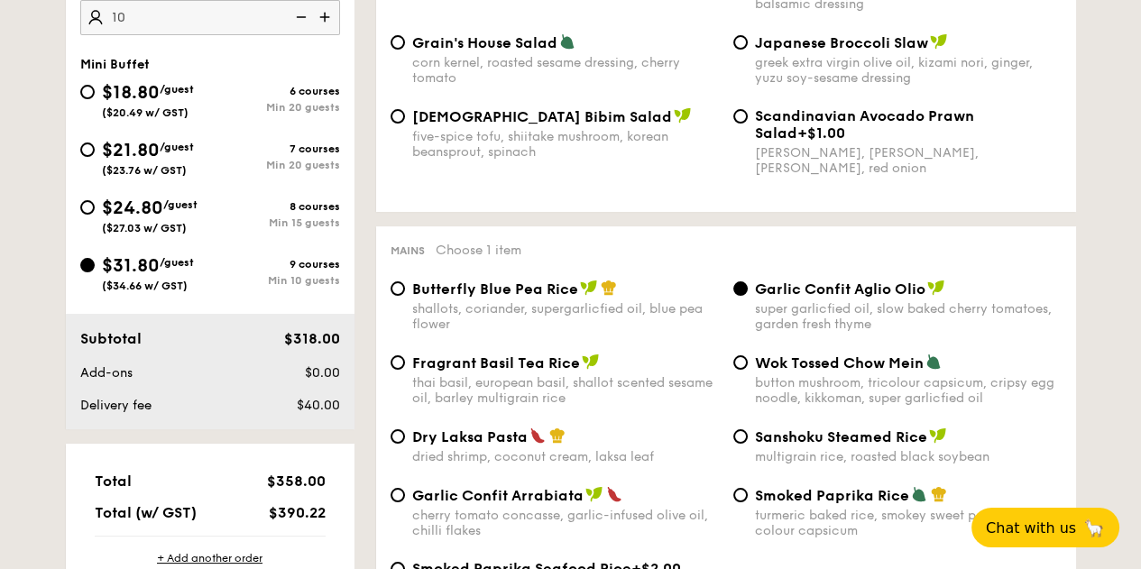
scroll to position [739, 0]
